Goal: Contribute content

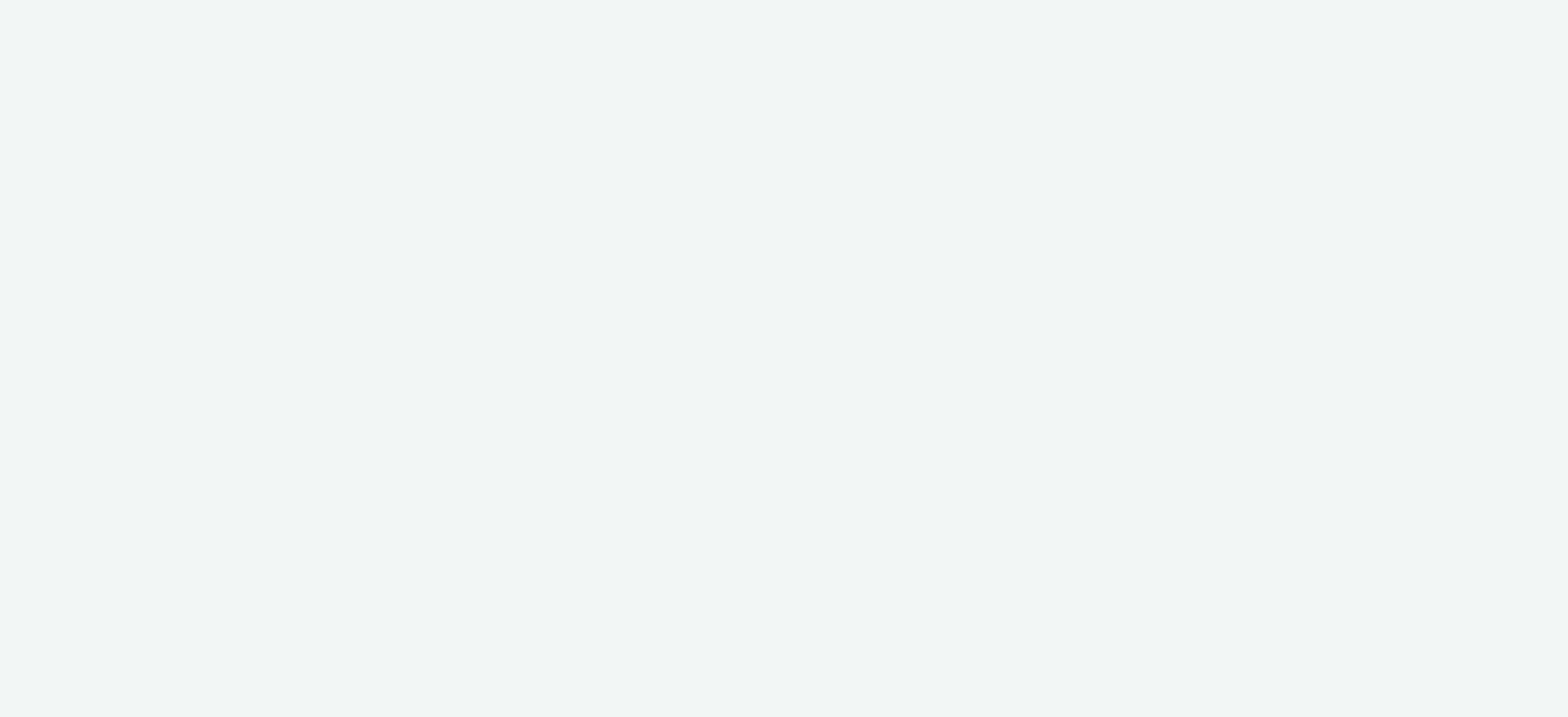
select select "f1ea096e-a0f1-4bb4-91b2-88bc28adcbb2"
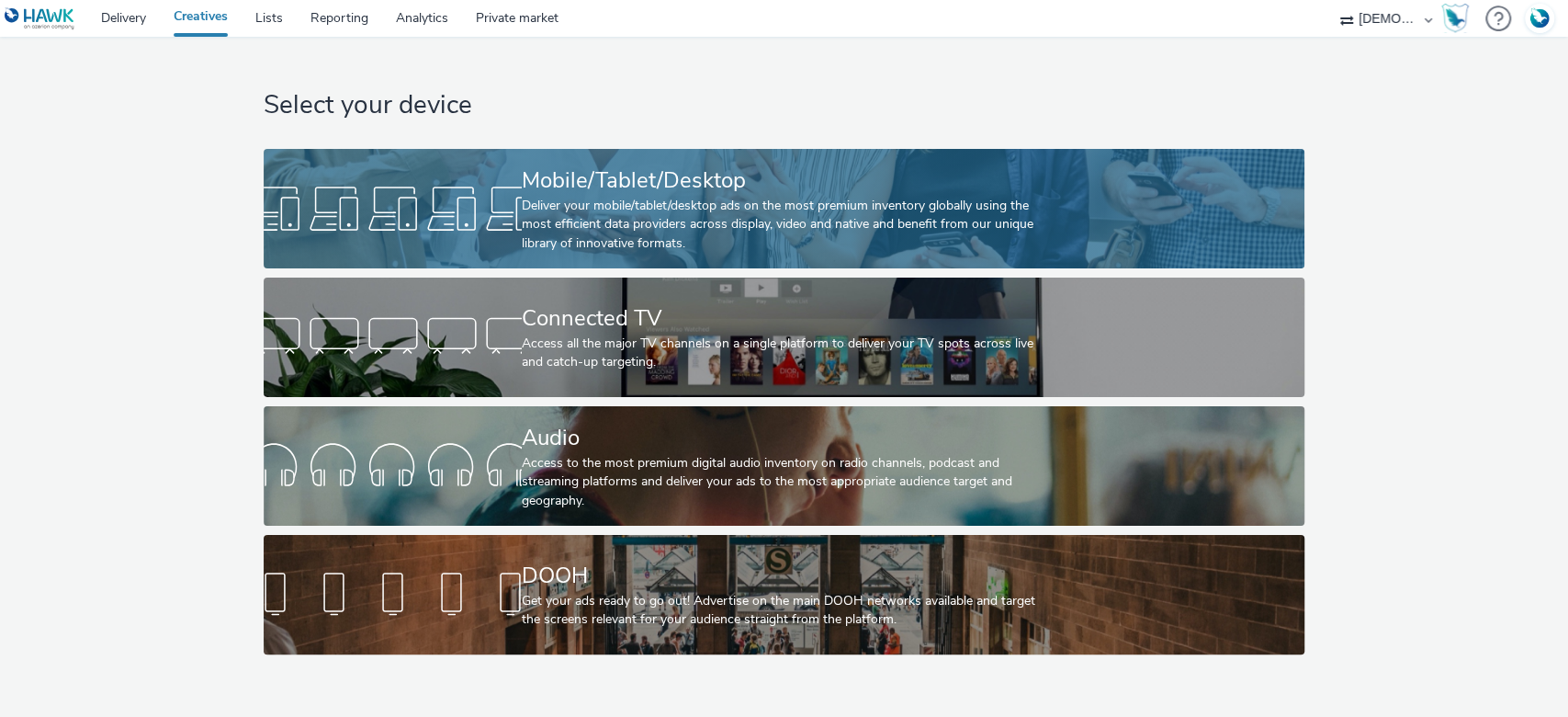
click at [777, 234] on div "Deliver your mobile/tablet/desktop ads on the most premium inventory globally u…" at bounding box center [780, 225] width 517 height 56
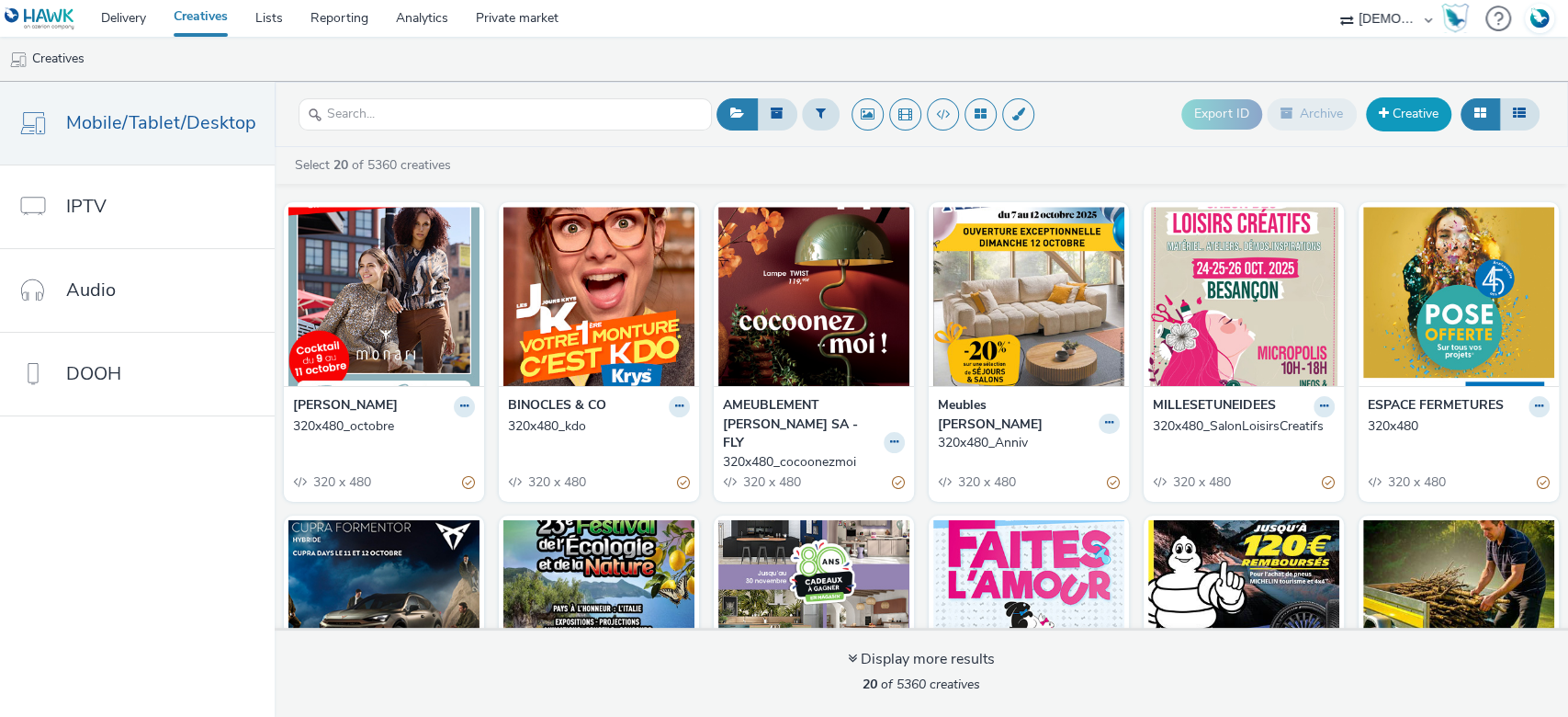
click at [1401, 121] on link "Creative" at bounding box center [1408, 113] width 85 height 33
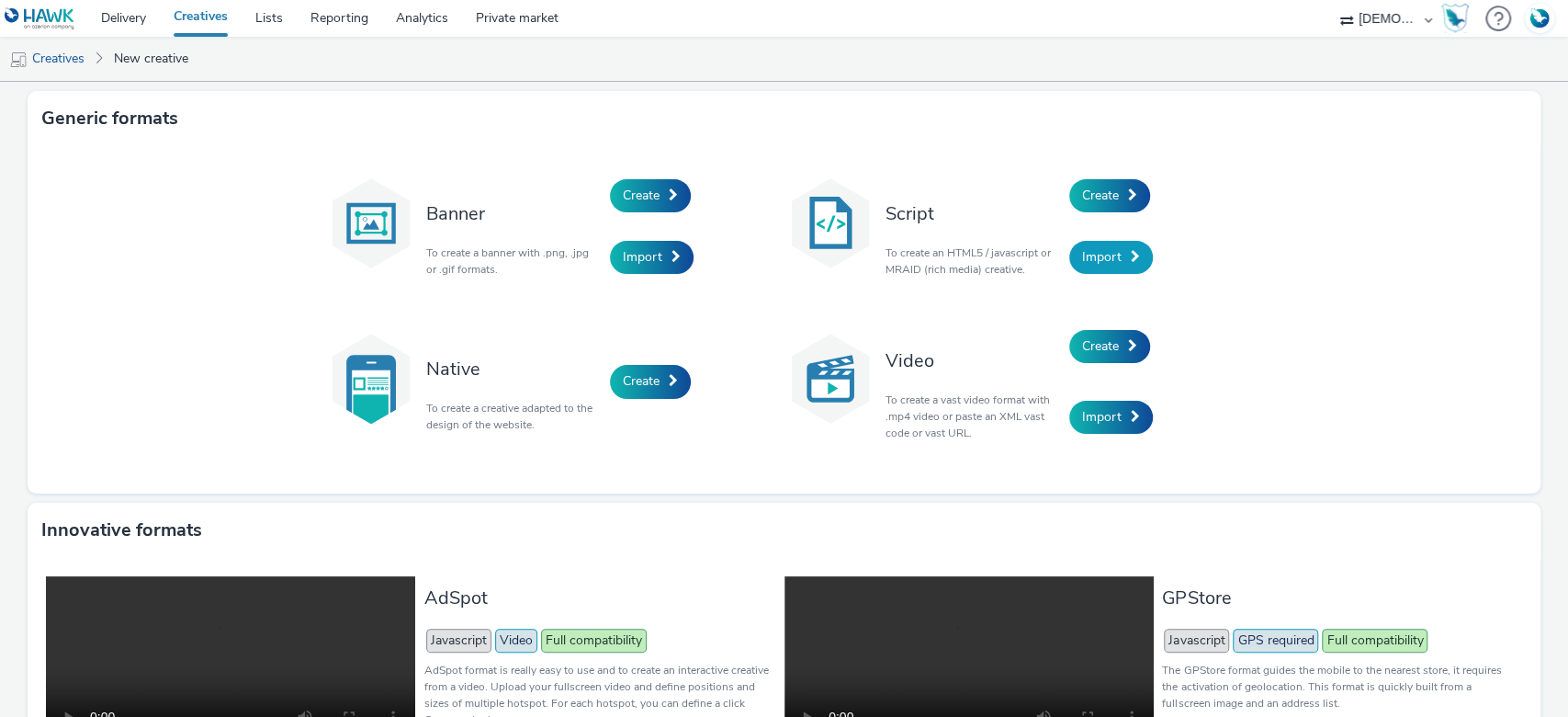
click at [1100, 246] on link "Import" at bounding box center [1111, 256] width 83 height 33
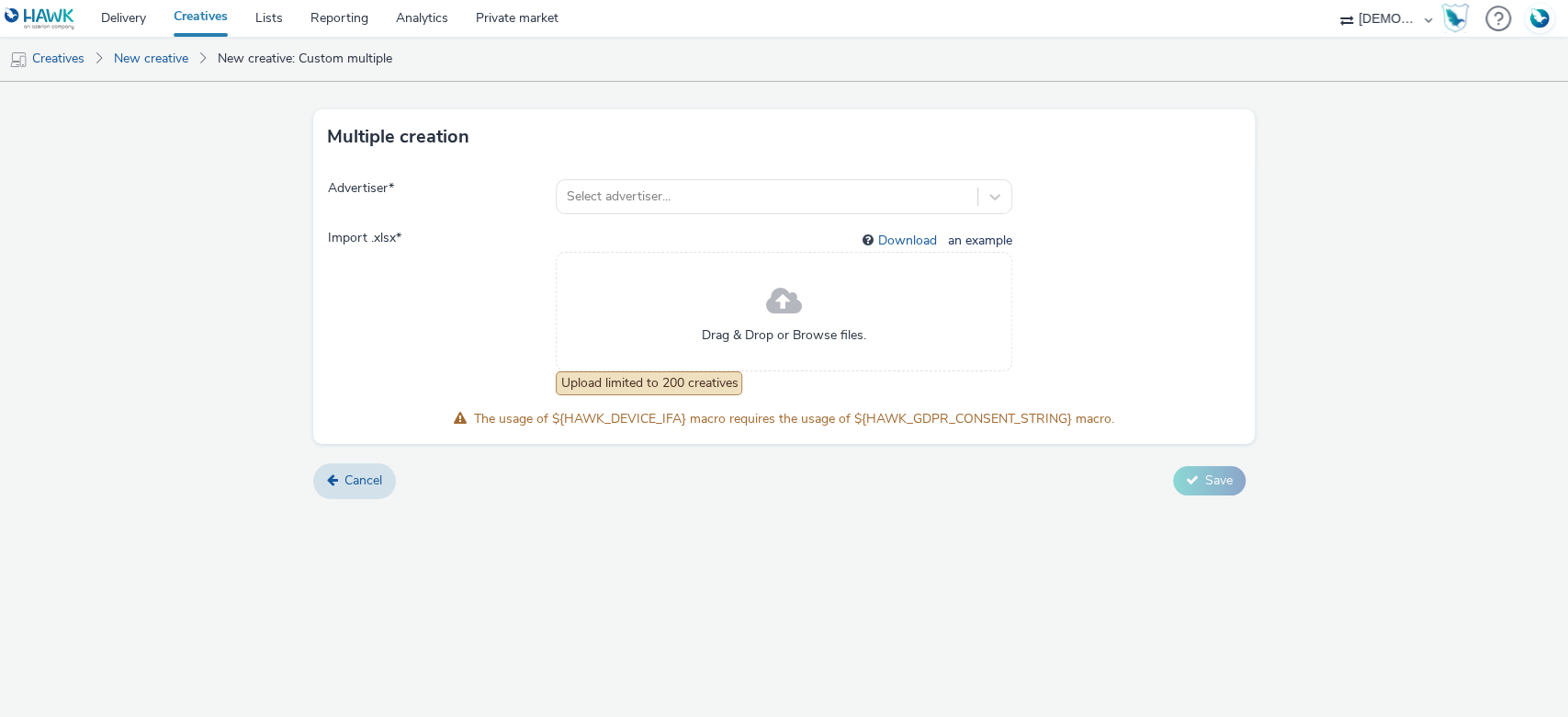
click at [566, 336] on div "Drag & Drop or Browse files." at bounding box center [783, 312] width 456 height 120
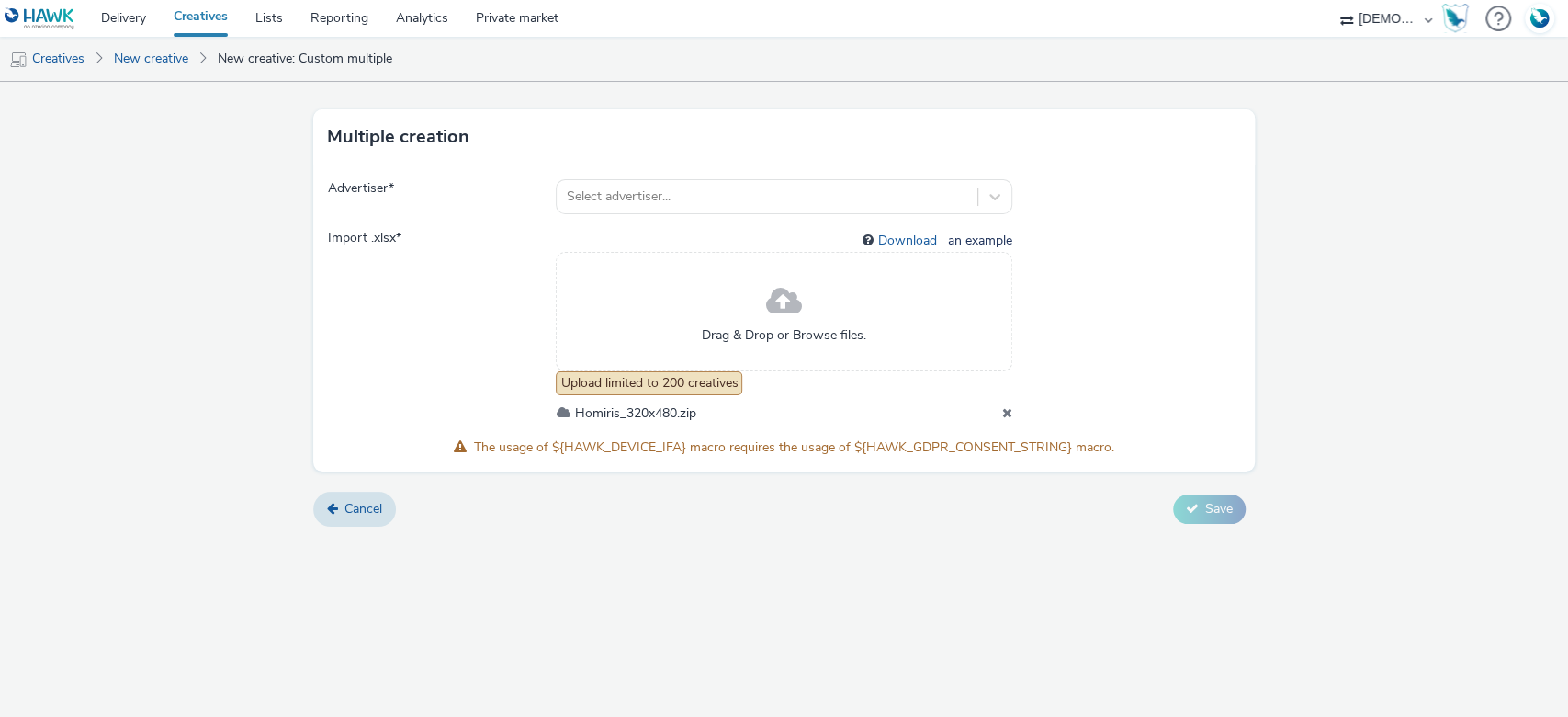
click at [1005, 413] on icon at bounding box center [1007, 413] width 10 height 13
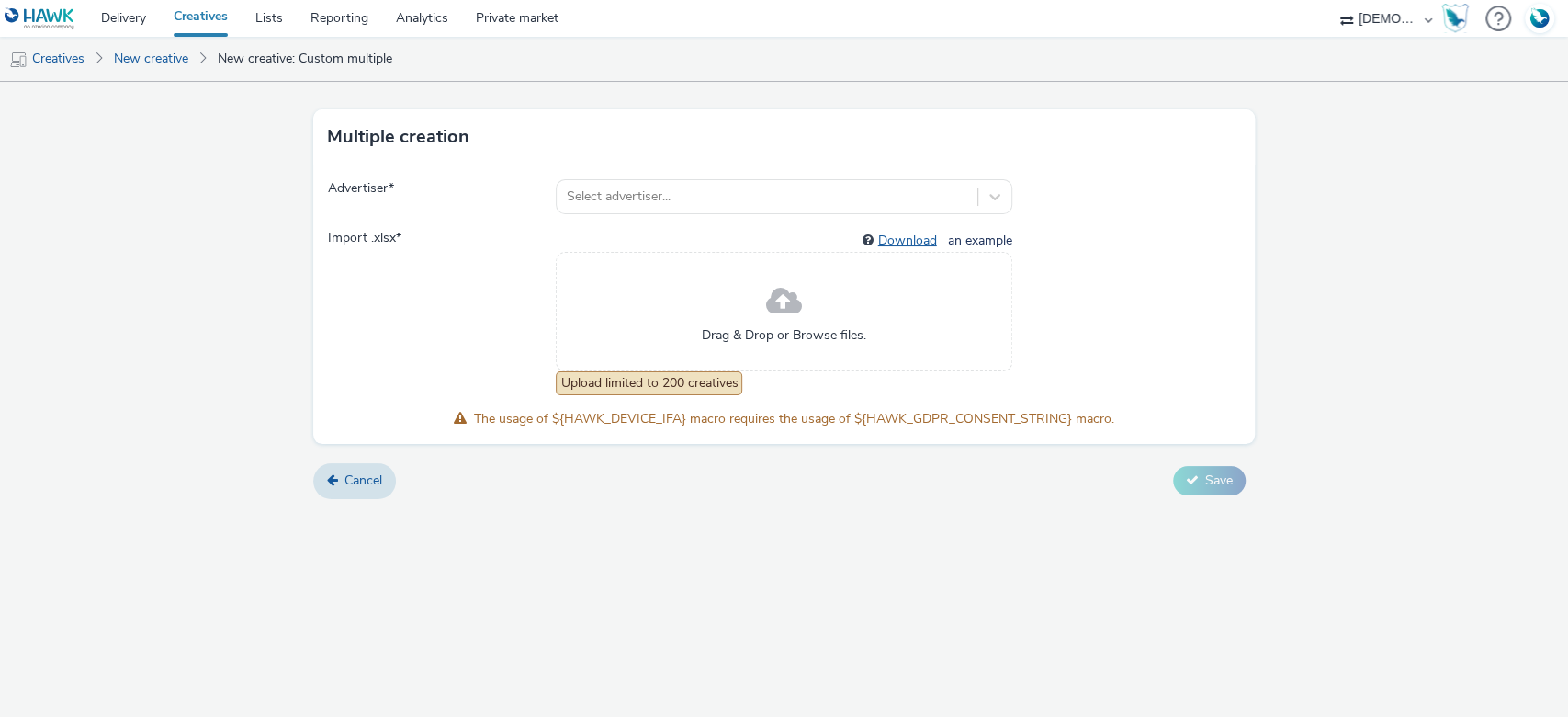
click at [893, 238] on link "Download" at bounding box center [911, 240] width 66 height 18
click at [374, 487] on span "Cancel" at bounding box center [363, 480] width 37 height 18
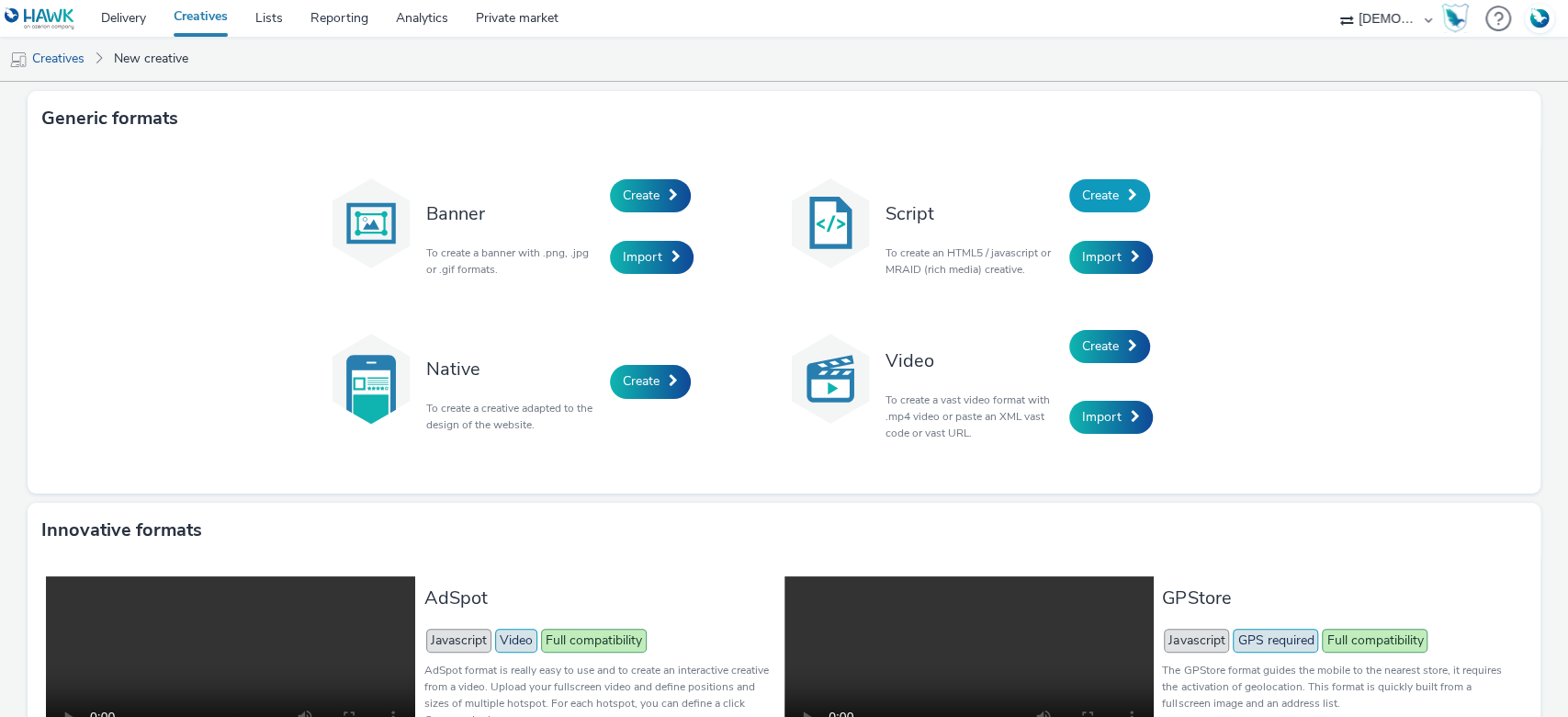
click at [1080, 182] on link "Create" at bounding box center [1110, 195] width 80 height 33
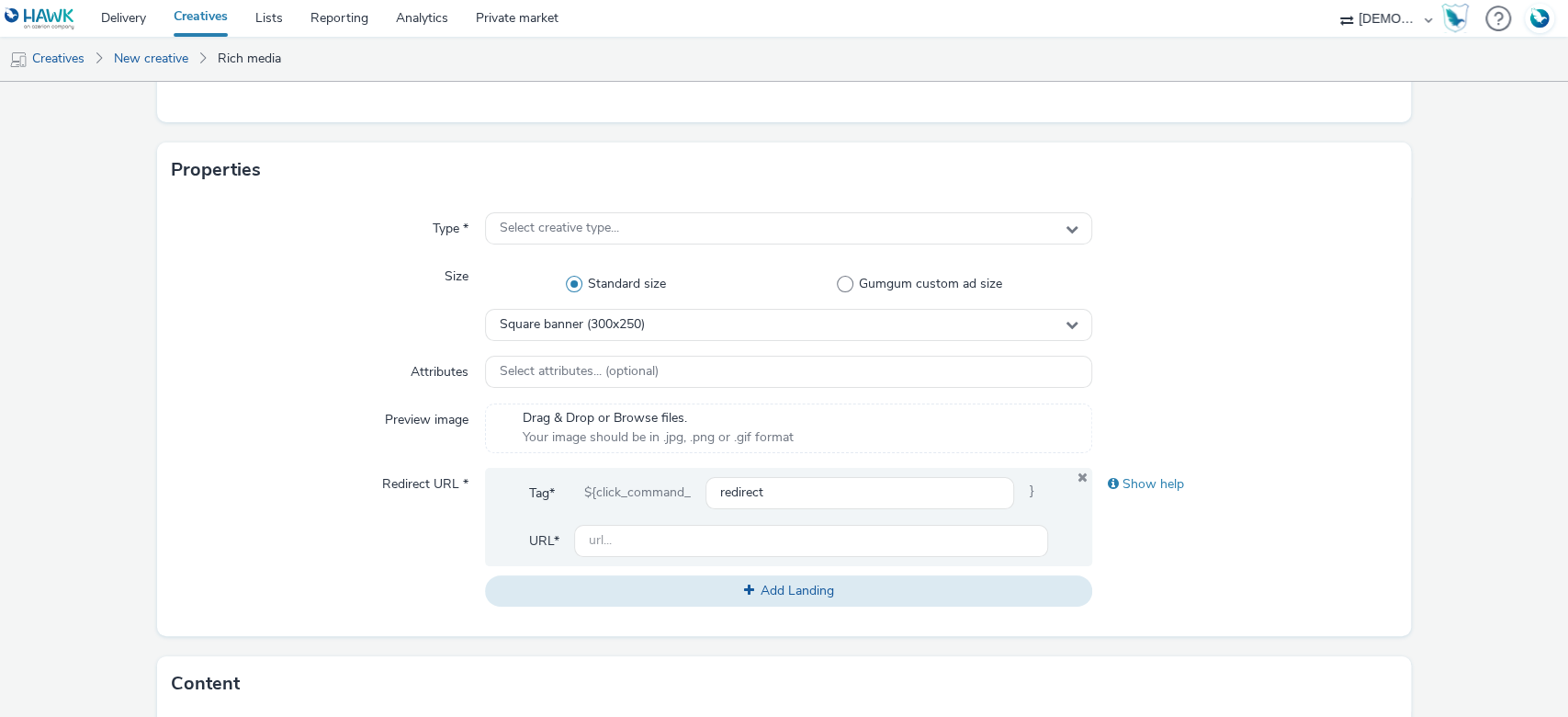
scroll to position [905, 0]
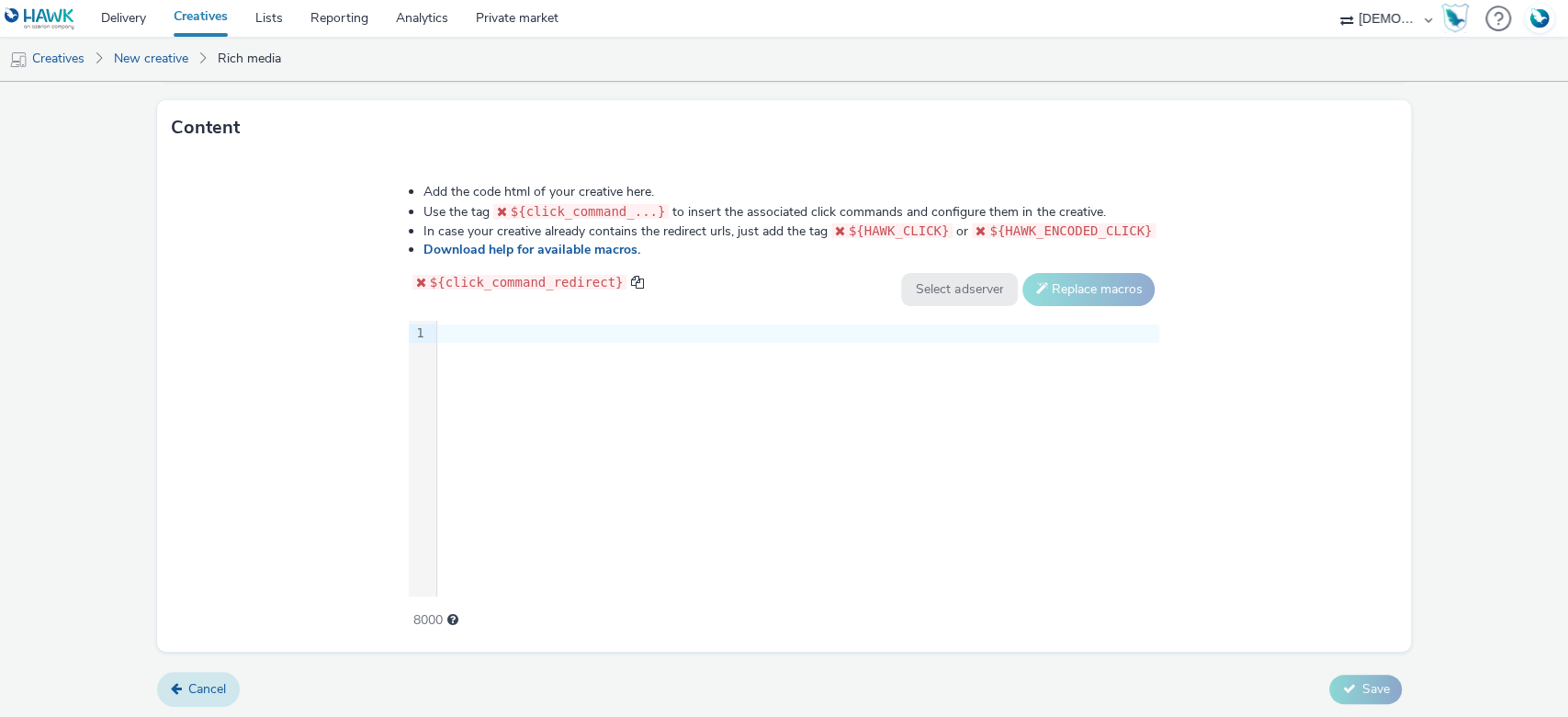
click at [229, 673] on link "Cancel" at bounding box center [198, 689] width 82 height 35
